Goal: Task Accomplishment & Management: Use online tool/utility

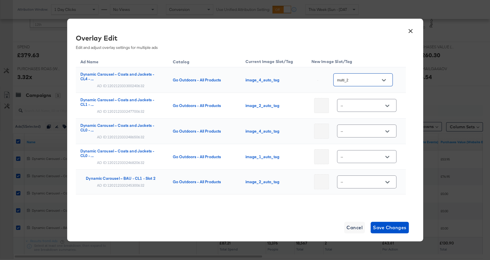
scroll to position [234, 0]
click at [367, 79] on input "multi_2" at bounding box center [358, 80] width 45 height 7
click at [385, 81] on icon "Close" at bounding box center [384, 80] width 4 height 4
click at [367, 103] on input "--" at bounding box center [362, 105] width 45 height 7
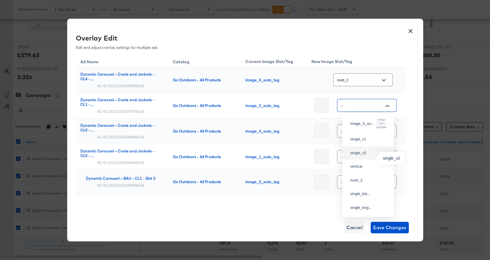
click at [367, 156] on div "single_v2" at bounding box center [366, 153] width 33 height 6
type input "single_v2"
click at [377, 132] on input "--" at bounding box center [362, 131] width 45 height 7
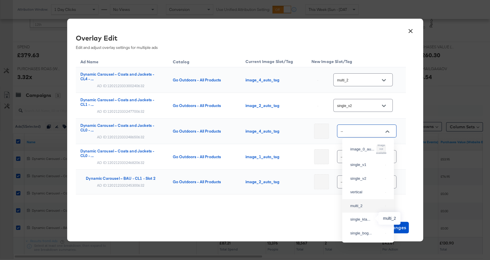
click at [367, 209] on div "multi_2" at bounding box center [366, 206] width 33 height 6
type input "multi_2"
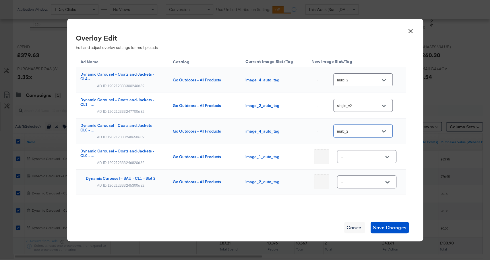
click at [356, 156] on input "--" at bounding box center [362, 156] width 45 height 7
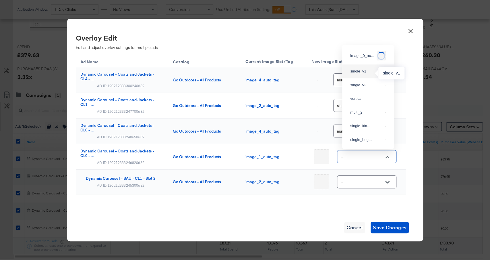
click at [372, 73] on div "single_v1" at bounding box center [366, 71] width 33 height 6
type input "single_v1"
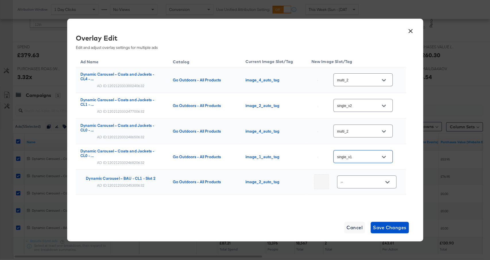
click at [367, 179] on input "--" at bounding box center [362, 182] width 45 height 7
click at [366, 113] on div "single_v2" at bounding box center [366, 110] width 33 height 6
type input "single_v2"
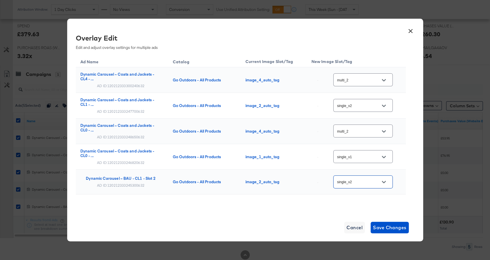
scroll to position [254, 0]
click at [389, 220] on div "× Overlay Edit Edit and adjust overlay settings for multiple ads Ad Name Catalo…" at bounding box center [245, 130] width 356 height 222
click at [389, 223] on span "Save Changes" at bounding box center [390, 227] width 34 height 8
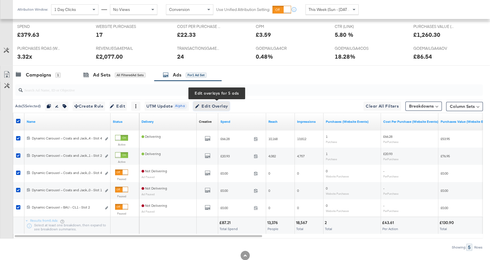
click at [218, 103] on span "Edit Overlay Edit overlays for 5 ads" at bounding box center [211, 106] width 33 height 7
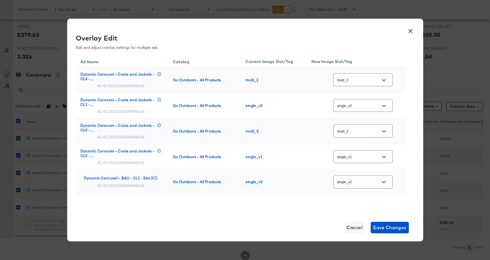
click at [411, 29] on button "×" at bounding box center [411, 29] width 10 height 10
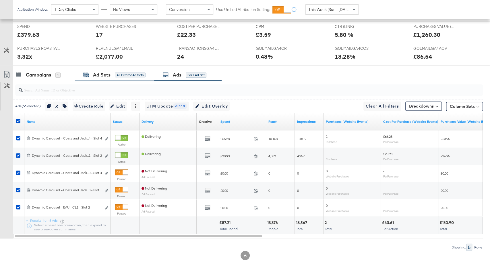
click at [125, 72] on div "All Filtered Ad Sets" at bounding box center [130, 74] width 31 height 5
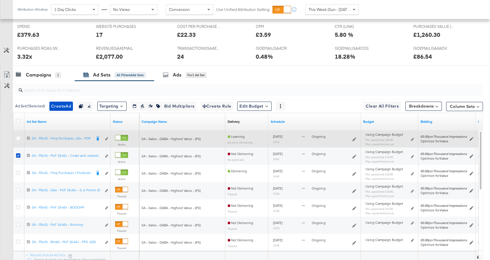
click at [18, 134] on div at bounding box center [19, 139] width 11 height 10
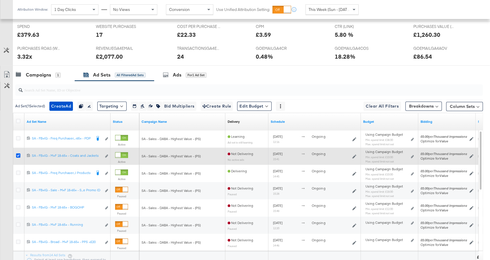
click at [17, 155] on icon at bounding box center [18, 155] width 4 height 4
click at [0, 0] on input "checkbox" at bounding box center [0, 0] width 0 height 0
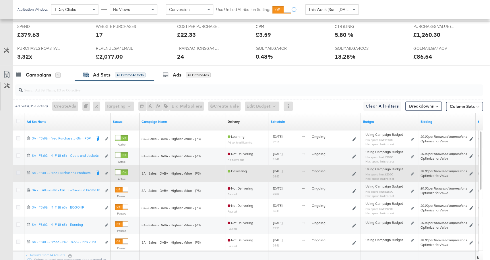
click at [17, 171] on icon at bounding box center [18, 172] width 4 height 4
click at [0, 0] on input "checkbox" at bounding box center [0, 0] width 0 height 0
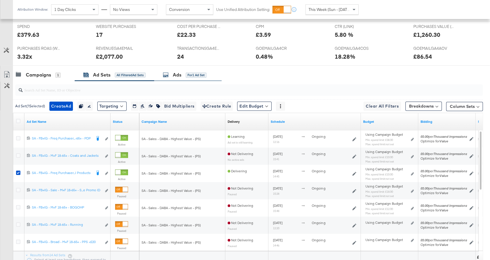
click at [190, 69] on div "Ads for 1 Ad Set" at bounding box center [188, 75] width 68 height 12
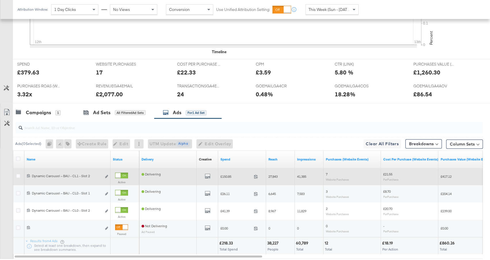
scroll to position [251, 0]
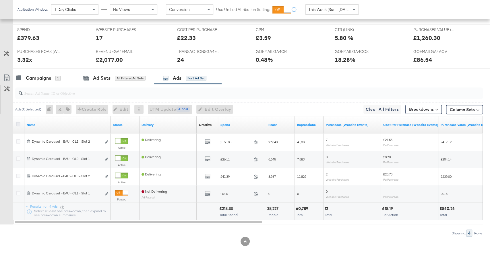
click at [17, 122] on icon at bounding box center [18, 124] width 4 height 4
click at [0, 0] on input "checkbox" at bounding box center [0, 0] width 0 height 0
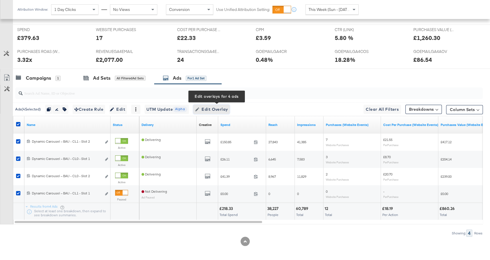
click at [213, 109] on span "Edit Overlay Edit overlays for 4 ads" at bounding box center [211, 109] width 33 height 7
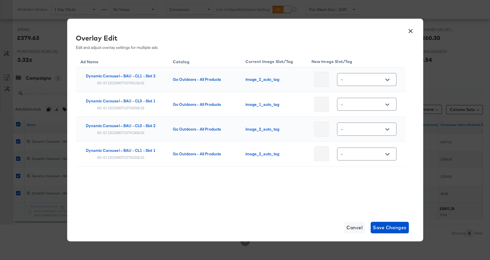
click at [366, 80] on input "--" at bounding box center [362, 79] width 45 height 7
click at [360, 130] on div "single_v2" at bounding box center [366, 127] width 33 height 6
type input "single_v2"
click at [362, 105] on input "--" at bounding box center [362, 104] width 45 height 7
click at [365, 143] on div "single_v1" at bounding box center [368, 137] width 43 height 10
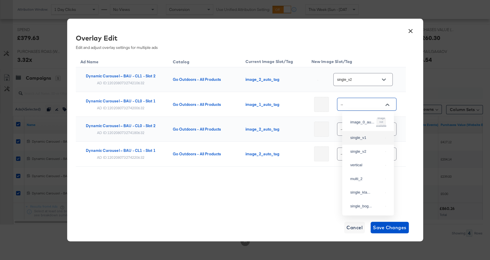
type input "single_v1"
click at [364, 126] on input "--" at bounding box center [362, 129] width 45 height 7
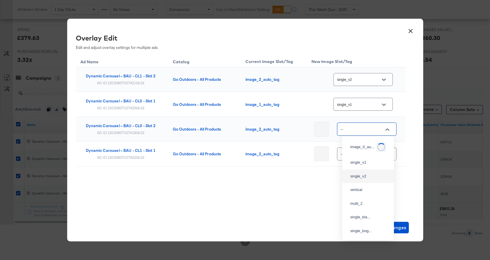
click at [366, 178] on div "single_v2" at bounding box center [368, 176] width 43 height 10
type input "single_v2"
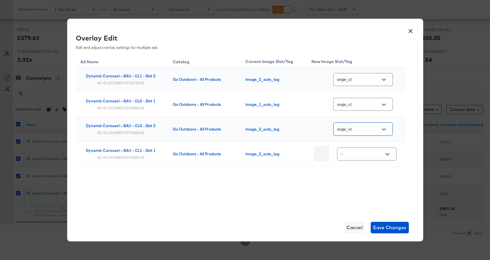
click at [365, 151] on input "--" at bounding box center [362, 154] width 45 height 7
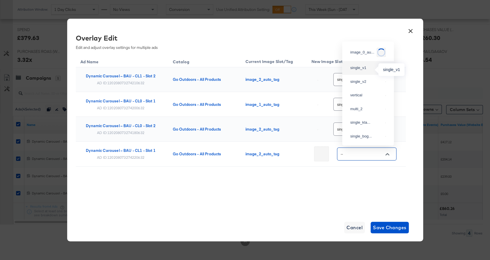
click at [368, 70] on div "single_v1" at bounding box center [366, 68] width 33 height 6
type input "single_v1"
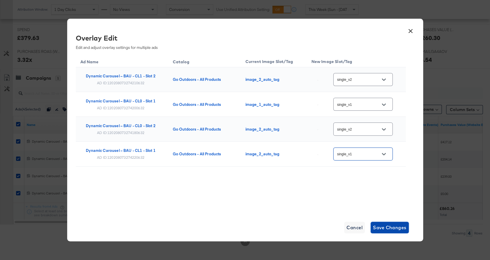
click at [390, 223] on span "Save Changes" at bounding box center [390, 227] width 34 height 8
